Goal: Information Seeking & Learning: Compare options

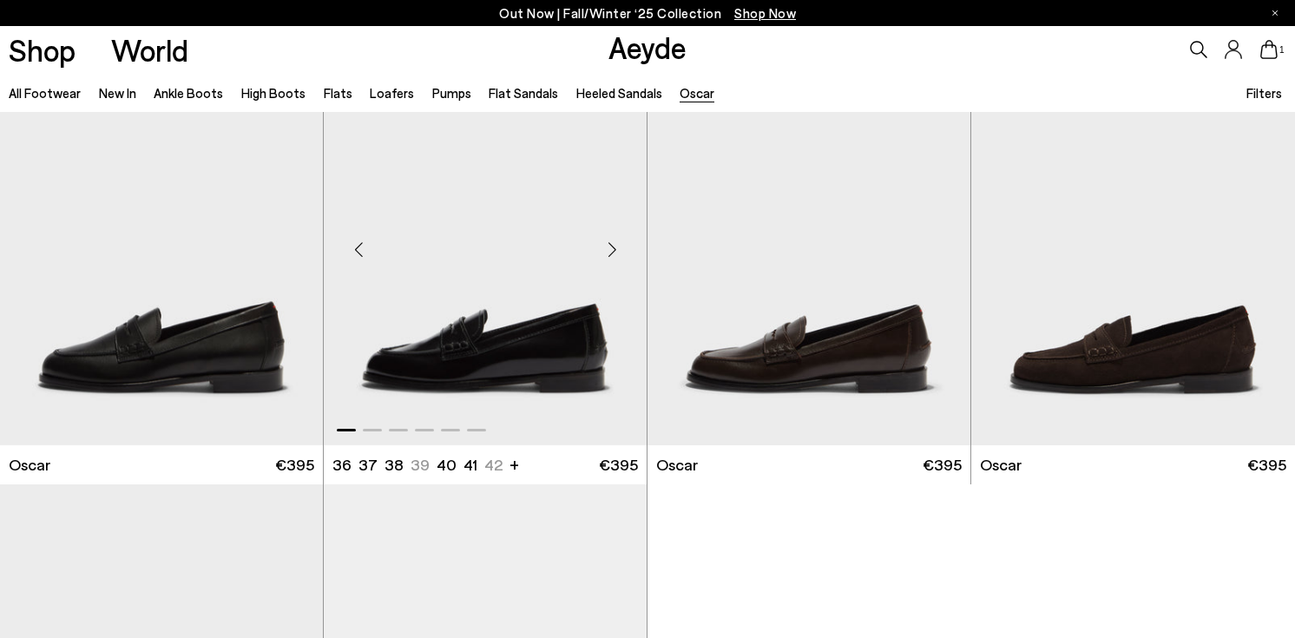
scroll to position [74, 0]
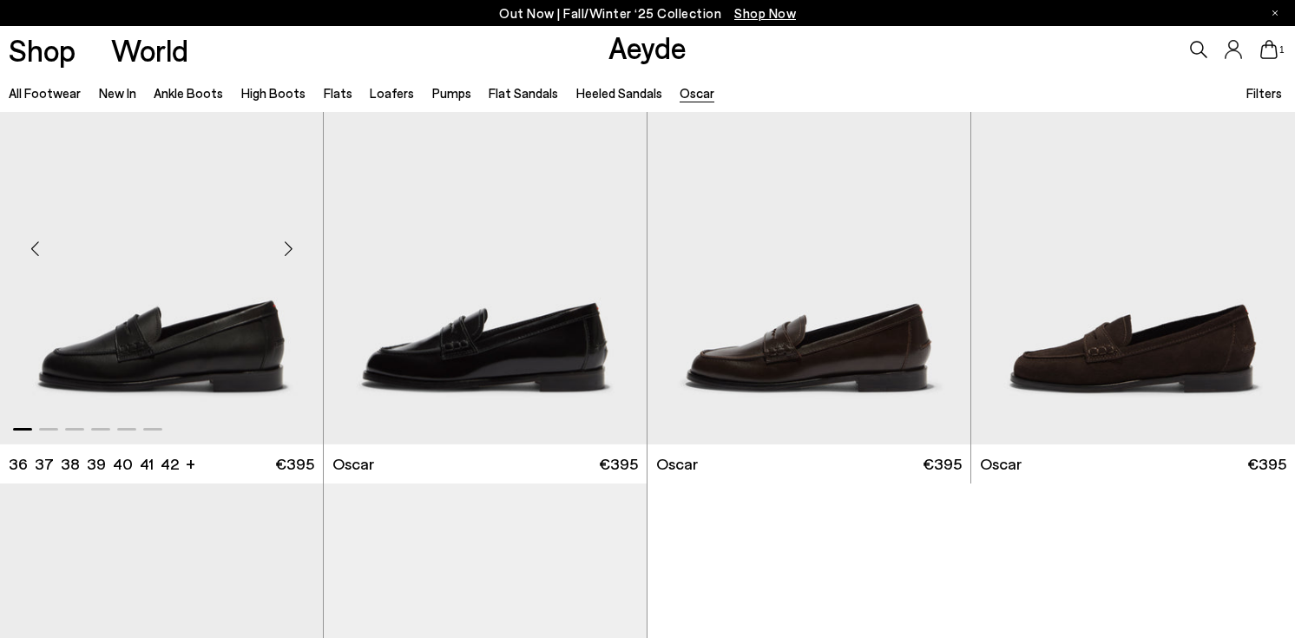
click at [132, 347] on img "1 / 6" at bounding box center [161, 241] width 323 height 406
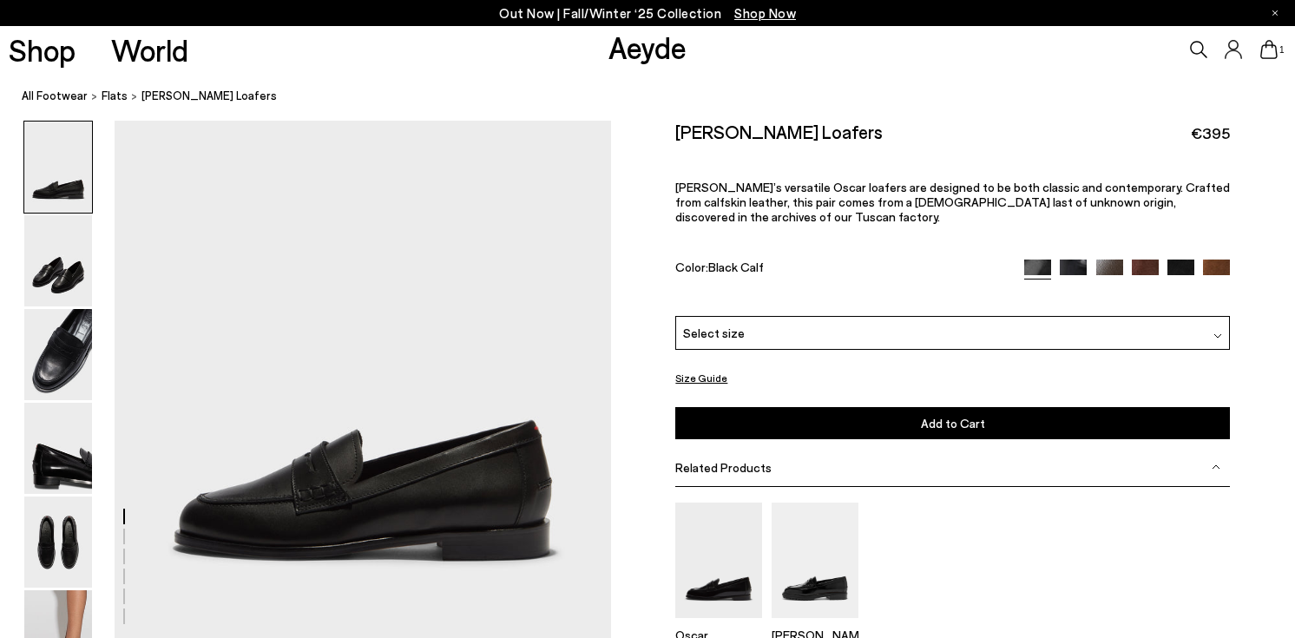
click at [774, 333] on div "Select size" at bounding box center [952, 333] width 555 height 34
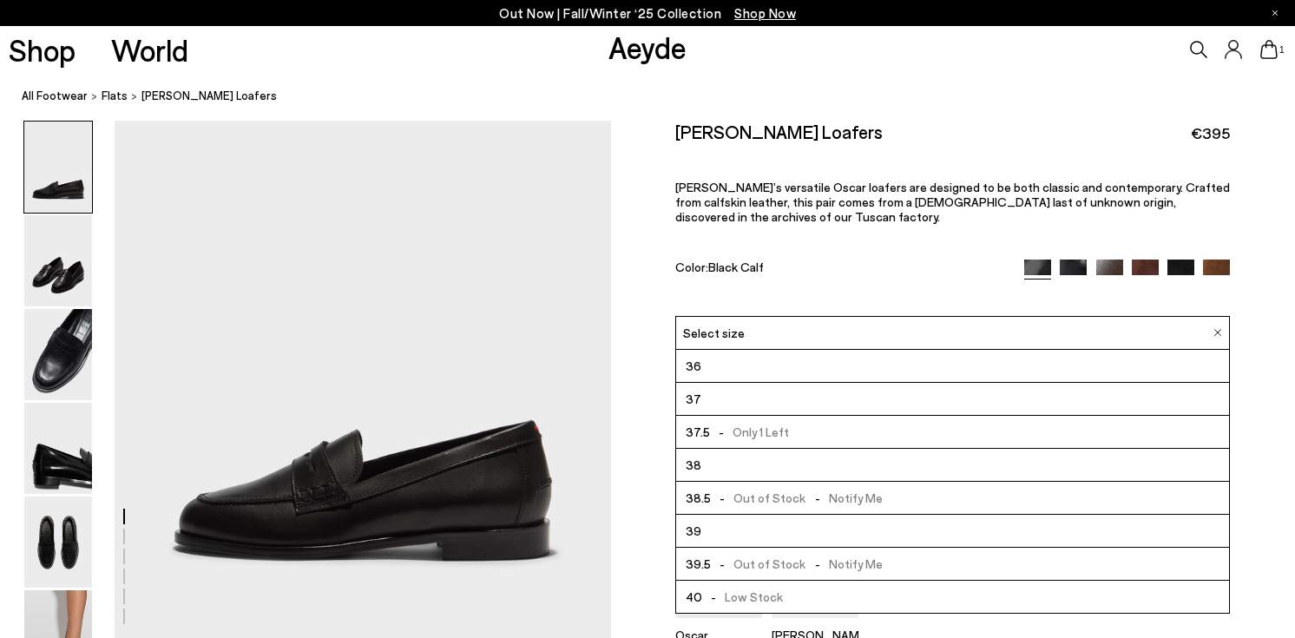
click at [723, 498] on span "-" at bounding box center [722, 498] width 23 height 15
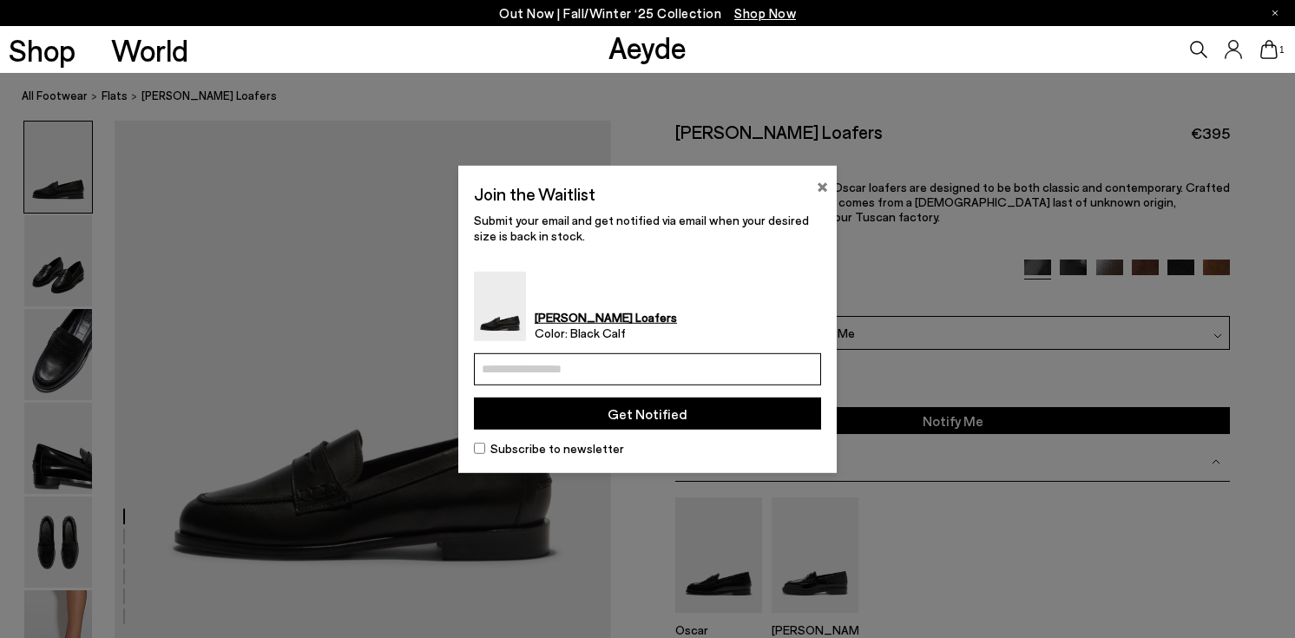
click at [822, 185] on button "×" at bounding box center [822, 184] width 11 height 21
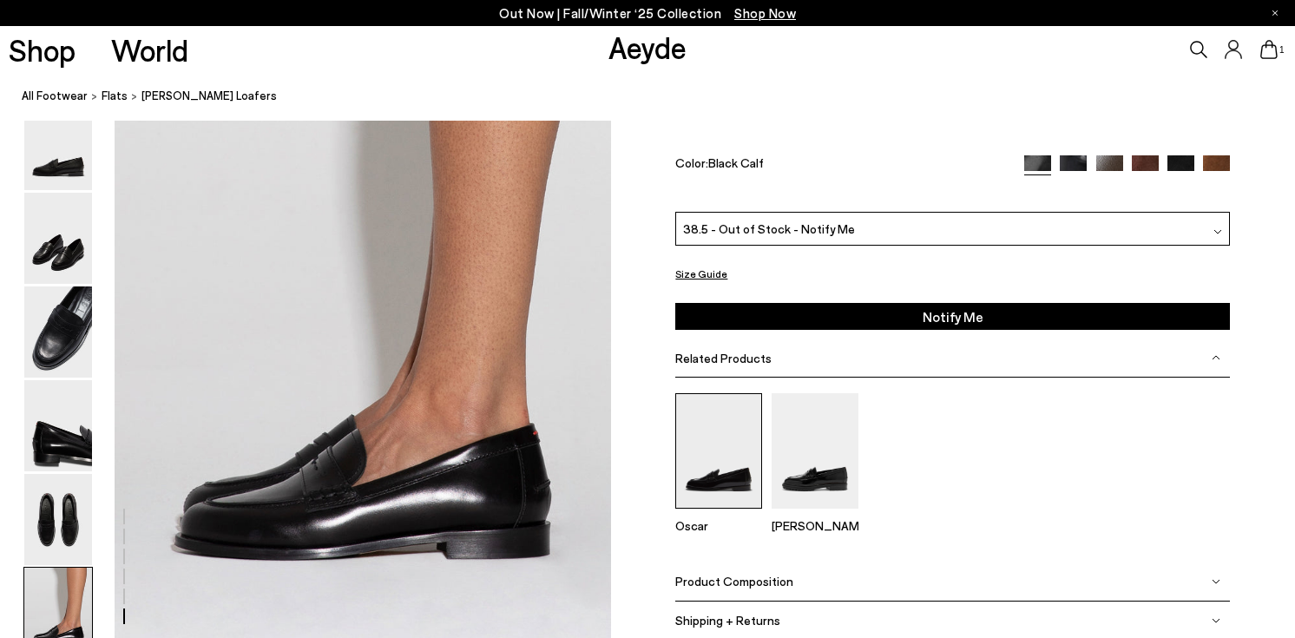
scroll to position [3323, 0]
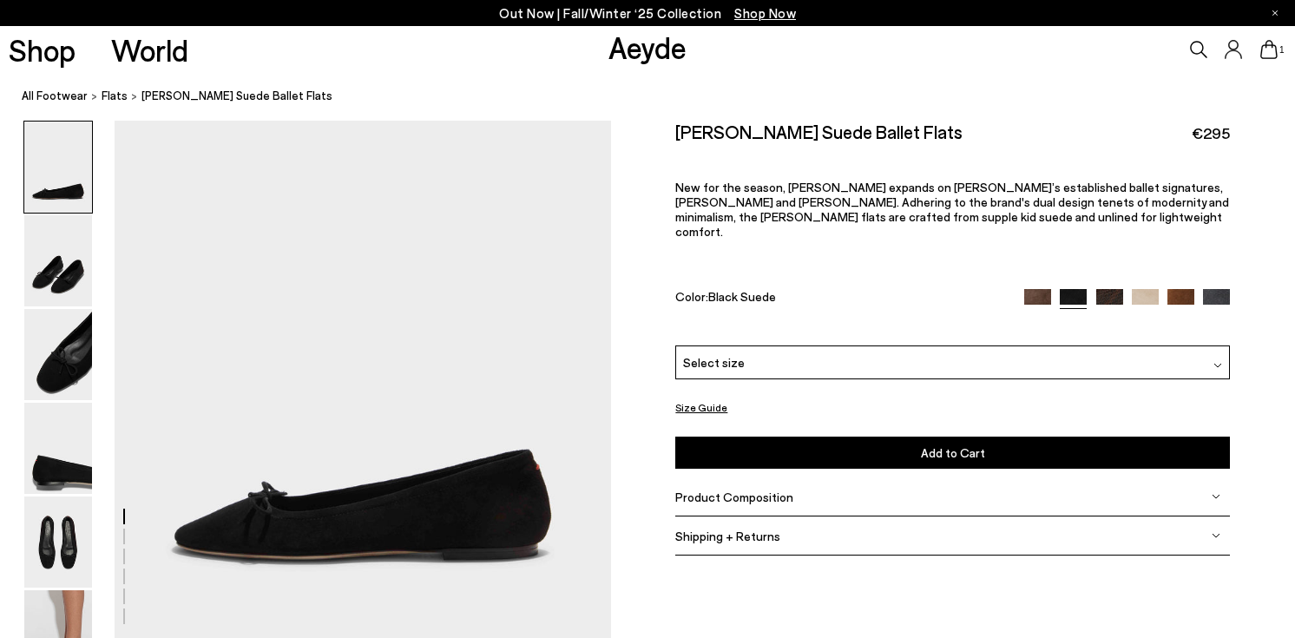
click at [1109, 289] on img at bounding box center [1110, 302] width 27 height 27
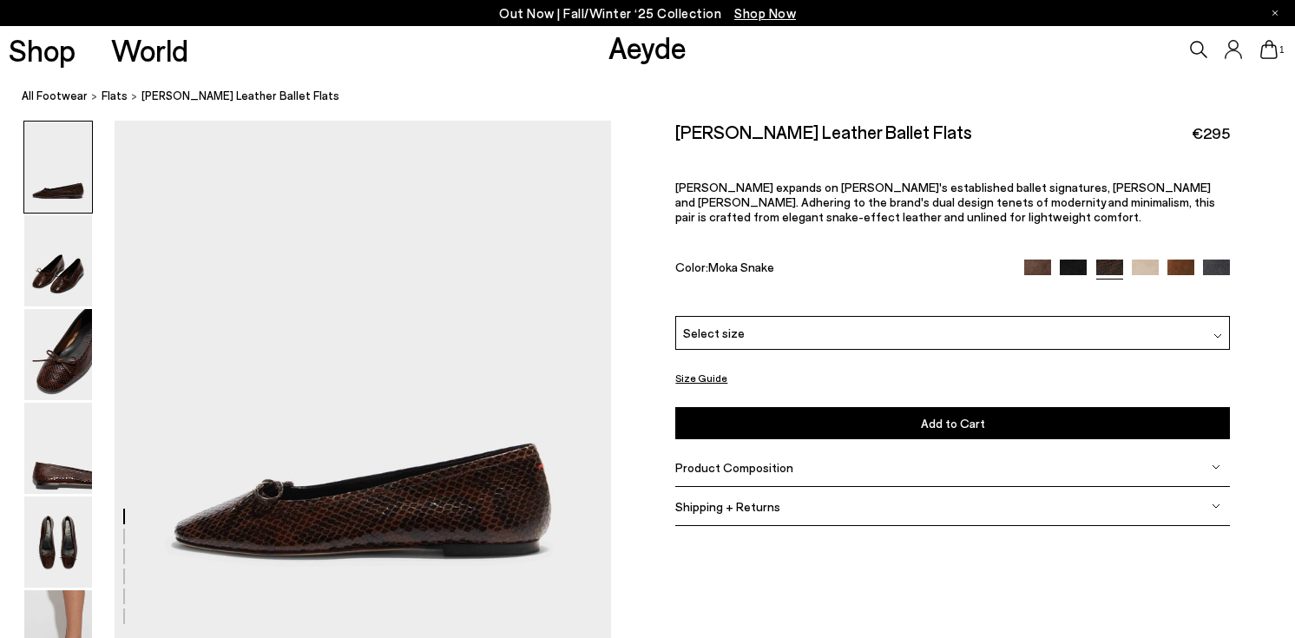
click at [1209, 273] on img at bounding box center [1216, 273] width 27 height 27
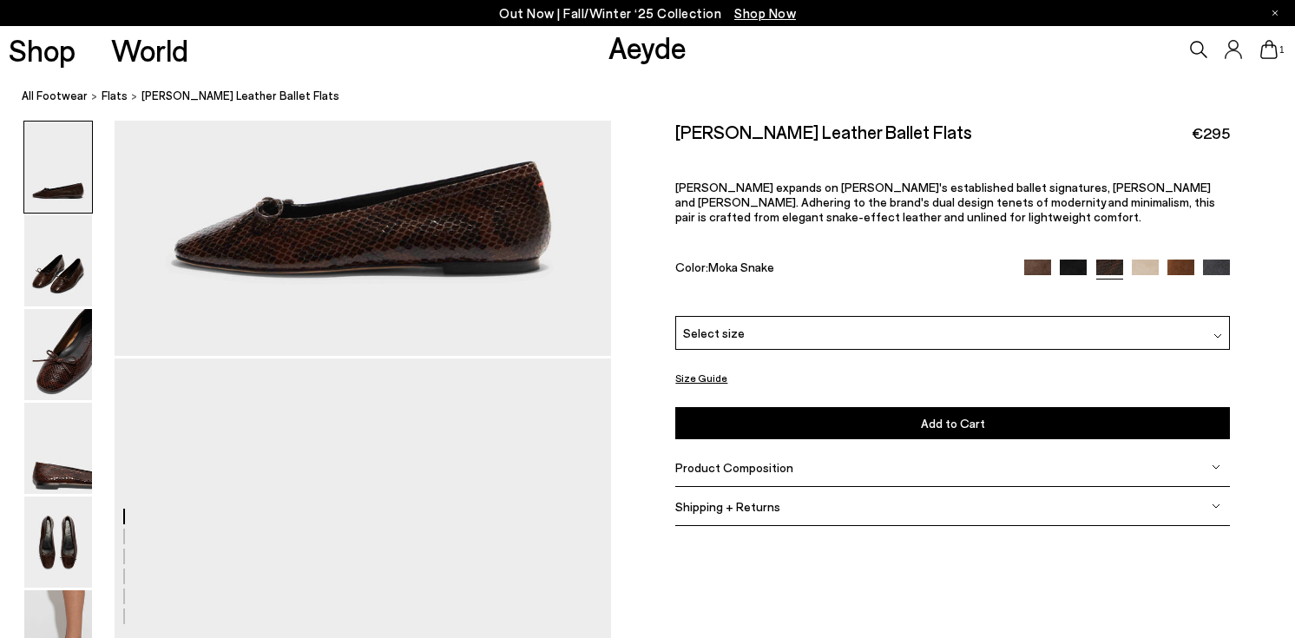
scroll to position [306, 0]
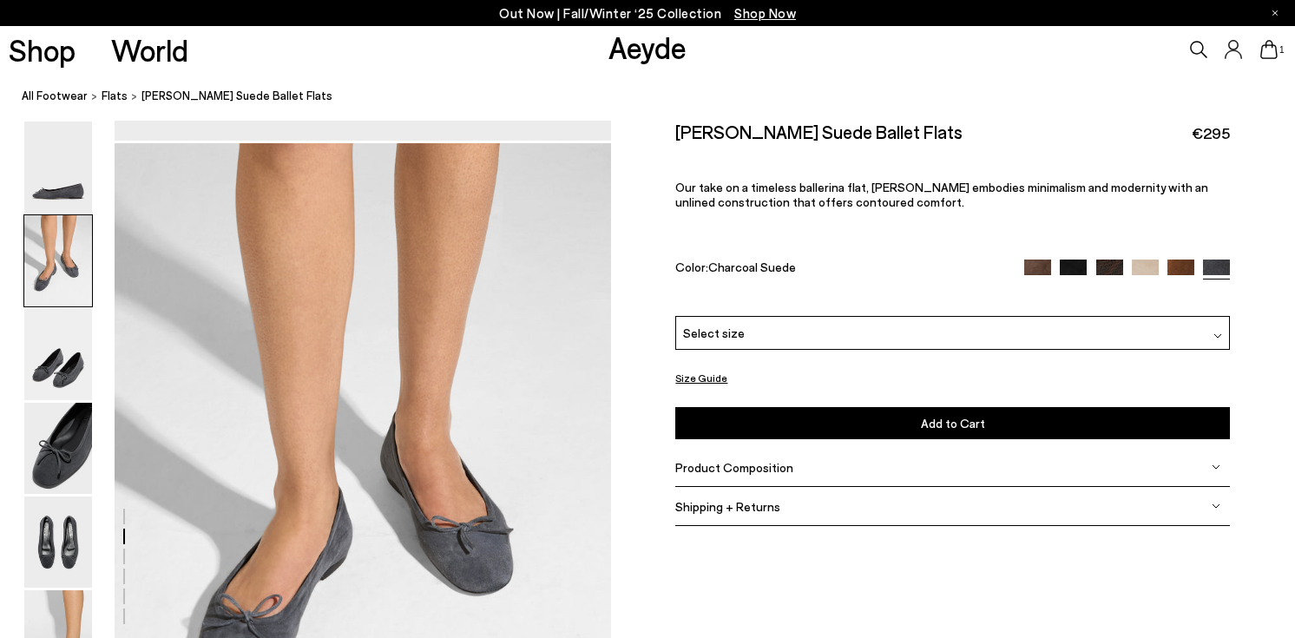
scroll to position [496, 0]
click at [1069, 263] on img at bounding box center [1073, 273] width 27 height 27
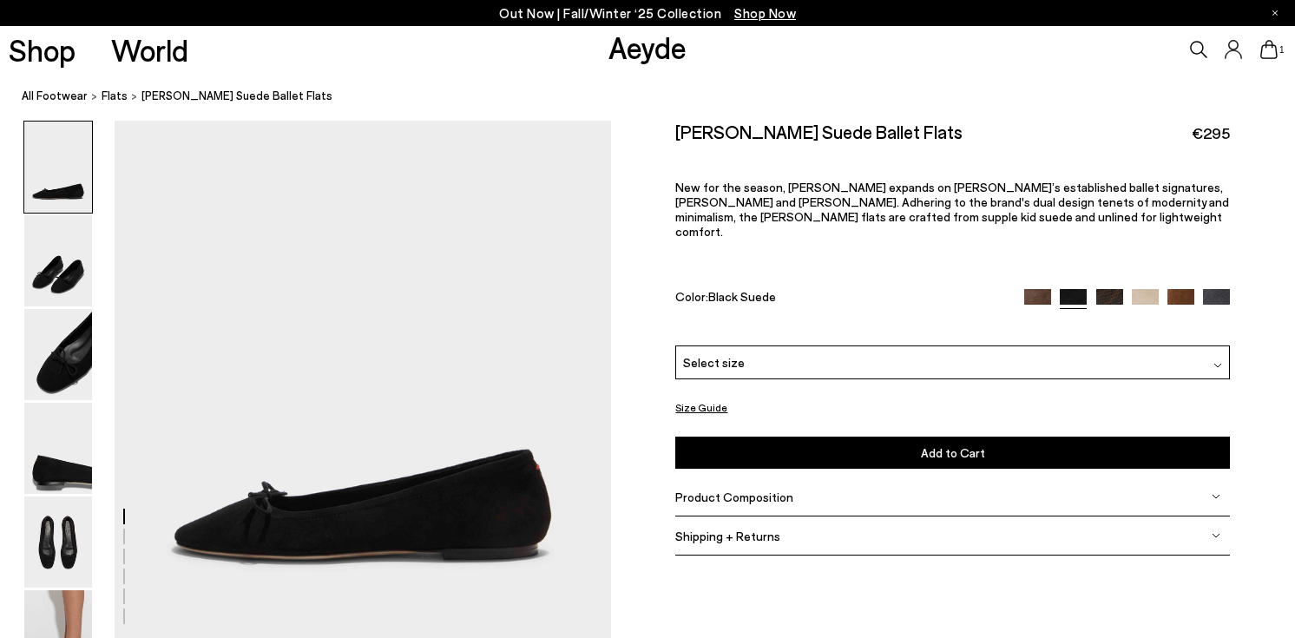
click at [1198, 46] on icon at bounding box center [1198, 49] width 17 height 17
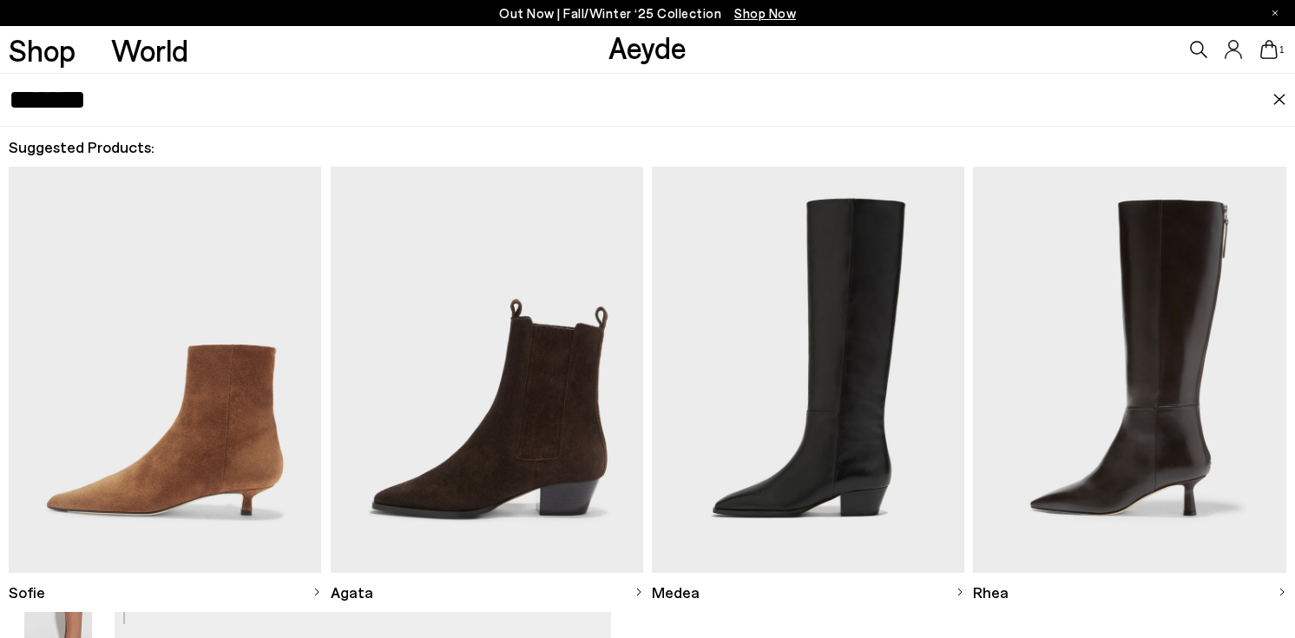
type input "*******"
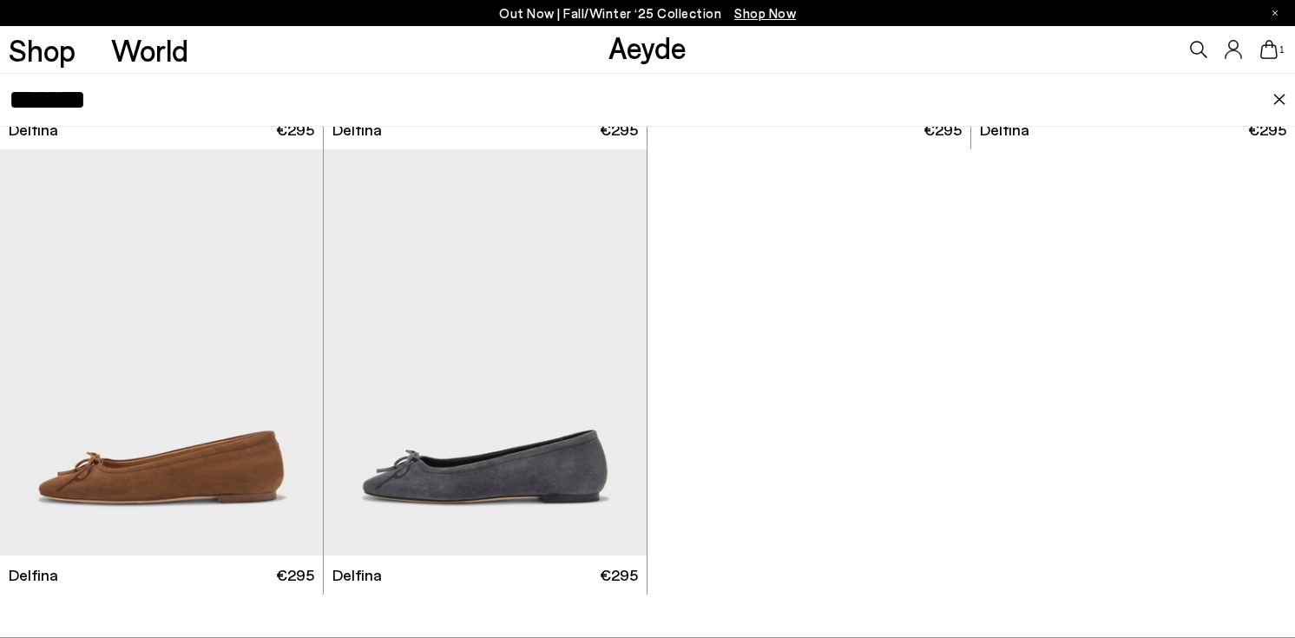
scroll to position [684, 0]
